Goal: Check status: Check status

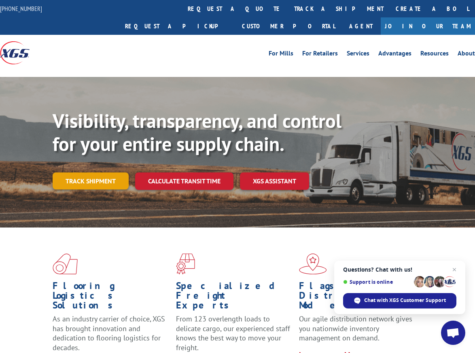
click at [99, 172] on link "Track shipment" at bounding box center [91, 180] width 76 height 17
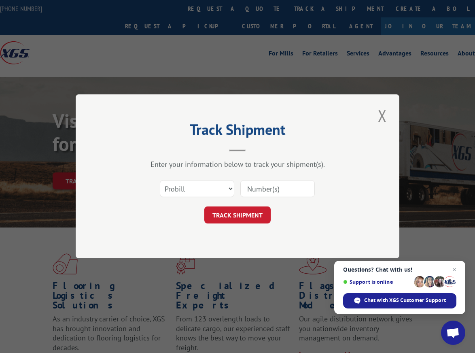
click at [282, 191] on input at bounding box center [277, 188] width 74 height 17
paste input "211713"
type input "211713"
click at [213, 187] on select "Select category... Probill BOL PO" at bounding box center [197, 188] width 74 height 17
select select "bol"
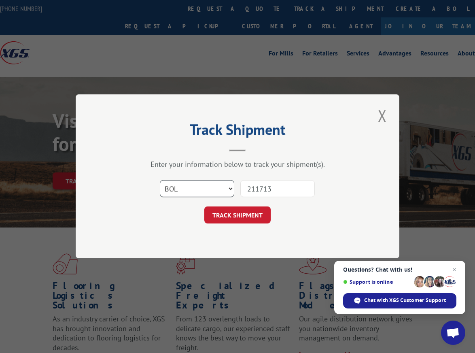
click at [160, 180] on select "Select category... Probill BOL PO" at bounding box center [197, 188] width 74 height 17
click at [249, 213] on button "TRACK SHIPMENT" at bounding box center [237, 215] width 66 height 17
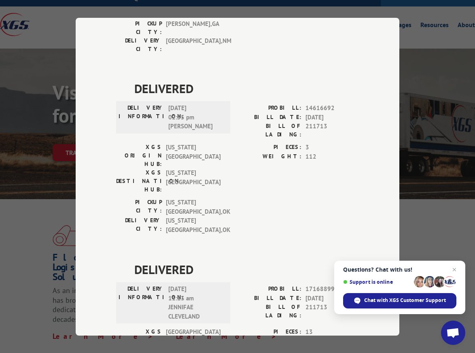
scroll to position [81, 0]
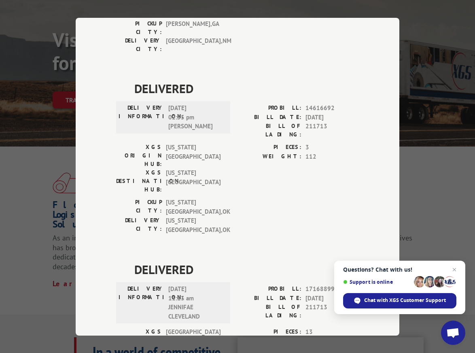
click at [319, 284] on span "17168899" at bounding box center [331, 288] width 53 height 9
copy span "17168899"
